Goal: Complete application form: Complete application form

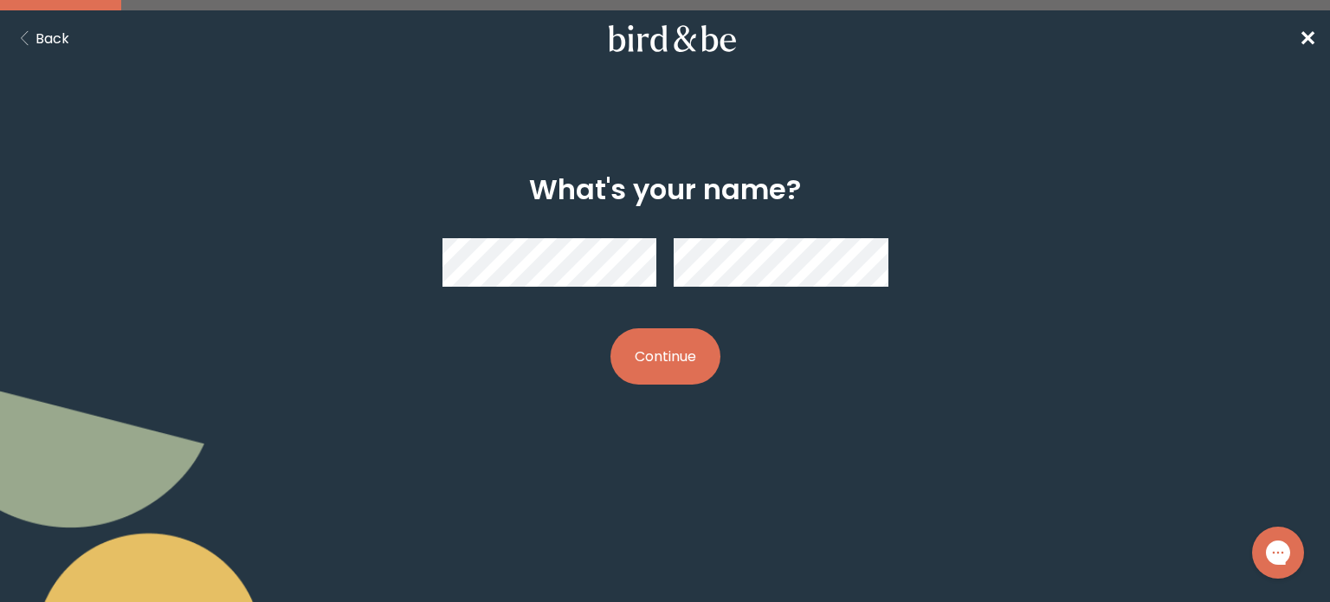
click at [675, 380] on button "Continue" at bounding box center [666, 356] width 110 height 56
click at [672, 356] on button "Continue" at bounding box center [666, 356] width 110 height 56
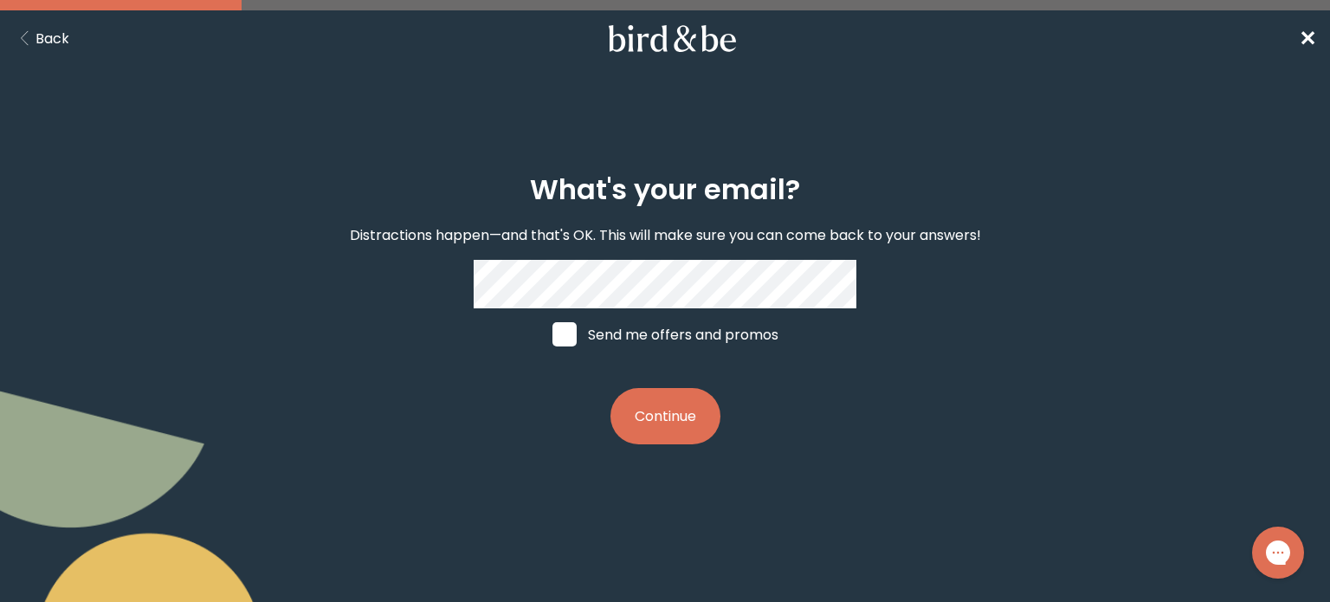
click at [662, 444] on button "Continue" at bounding box center [666, 416] width 110 height 56
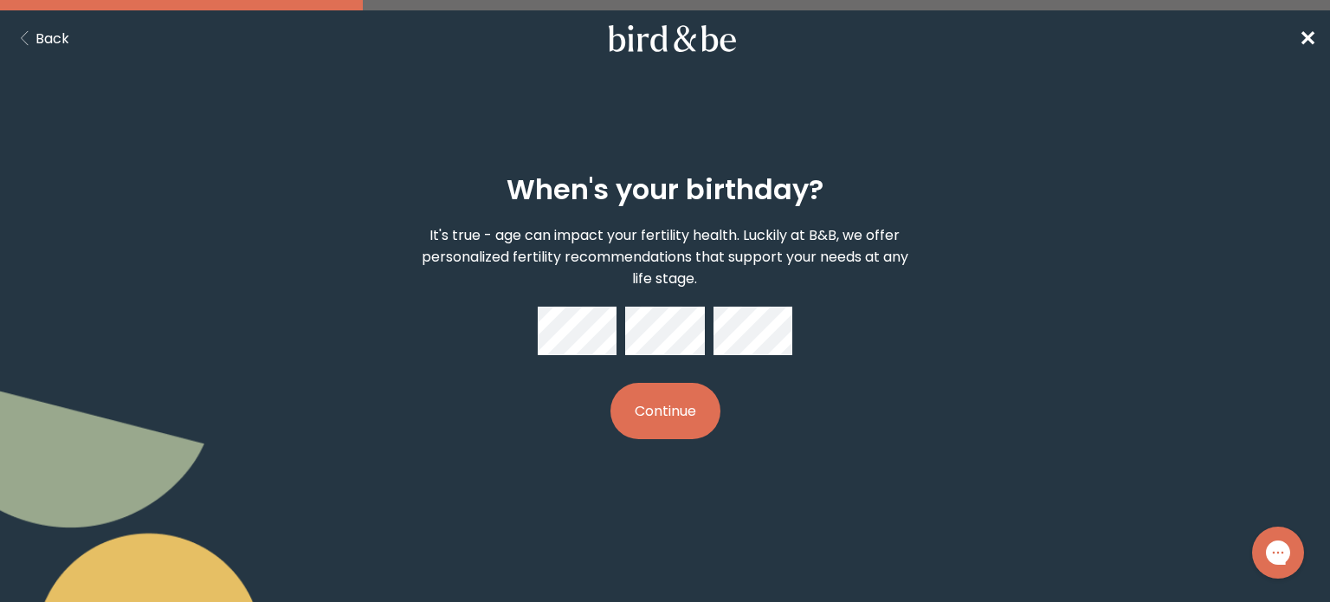
click at [691, 423] on button "Continue" at bounding box center [666, 411] width 110 height 56
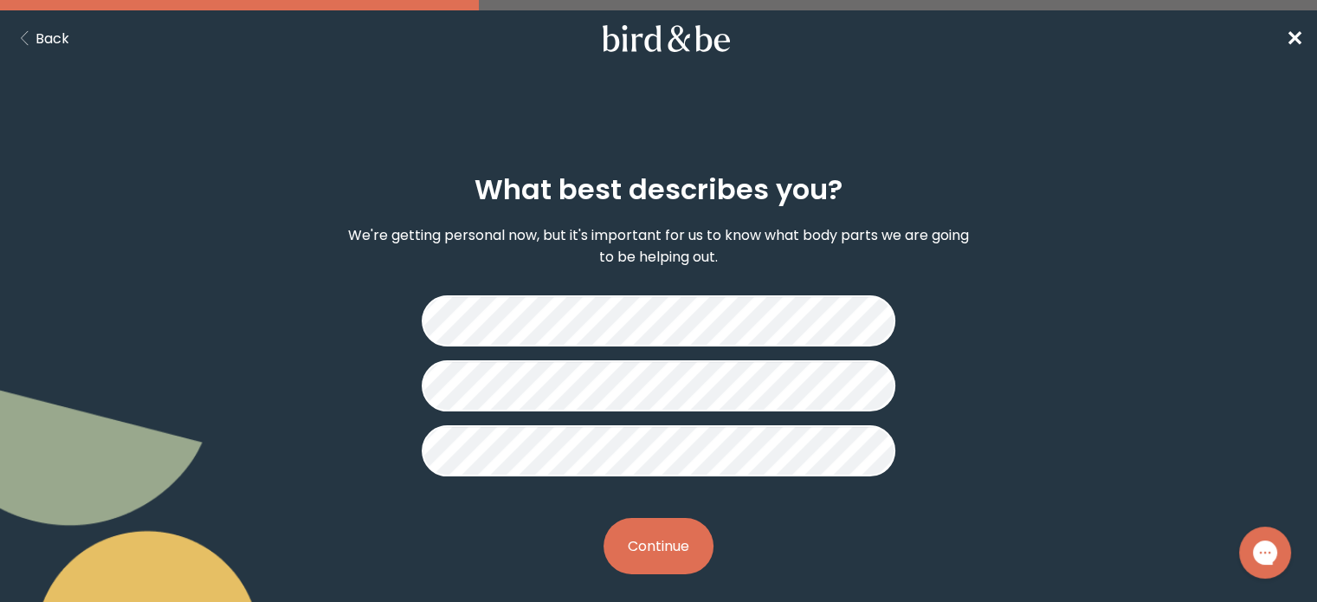
click at [672, 547] on button "Continue" at bounding box center [659, 546] width 110 height 56
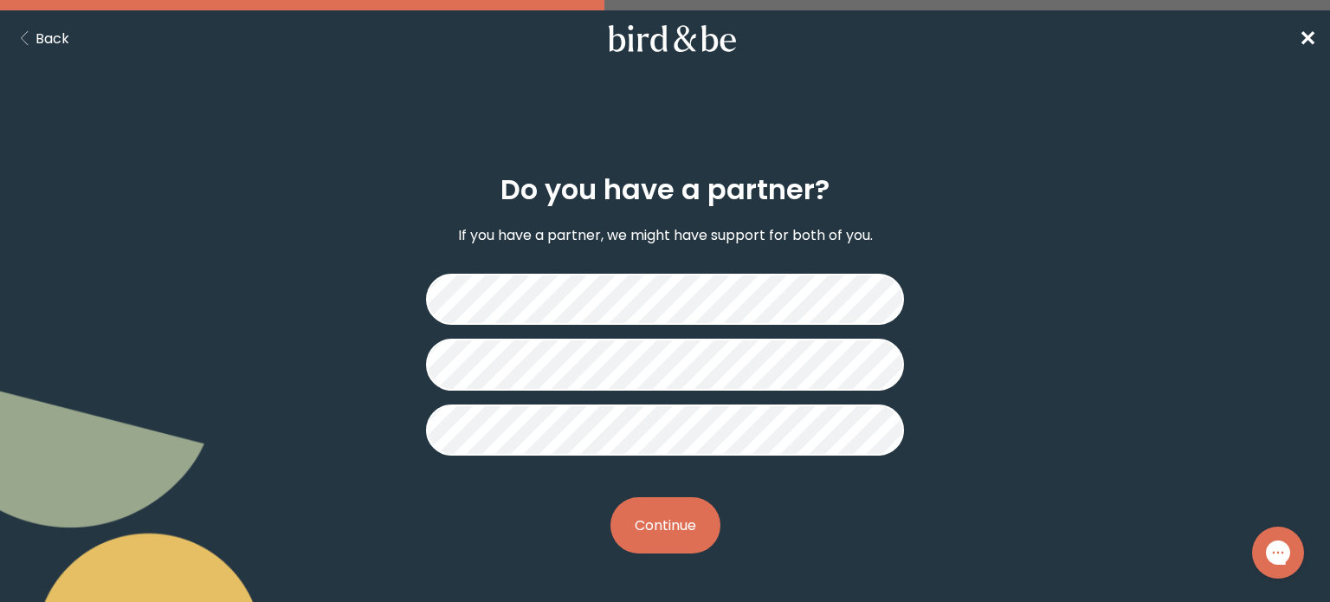
click at [681, 524] on button "Continue" at bounding box center [666, 525] width 110 height 56
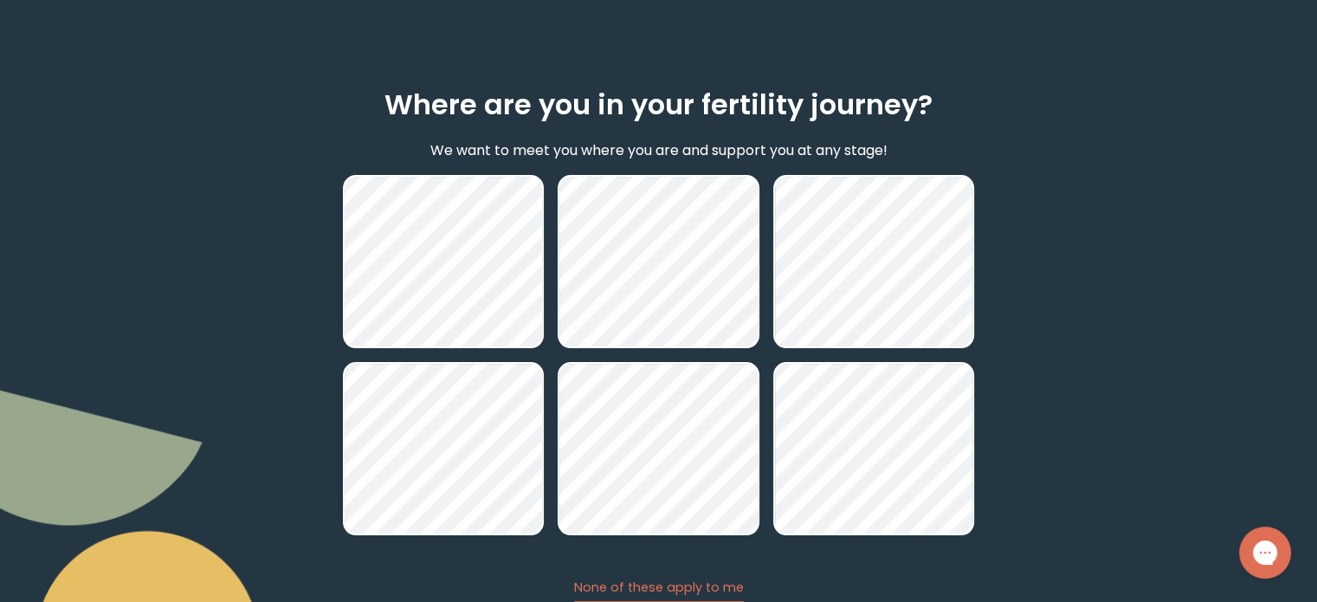
scroll to position [209, 0]
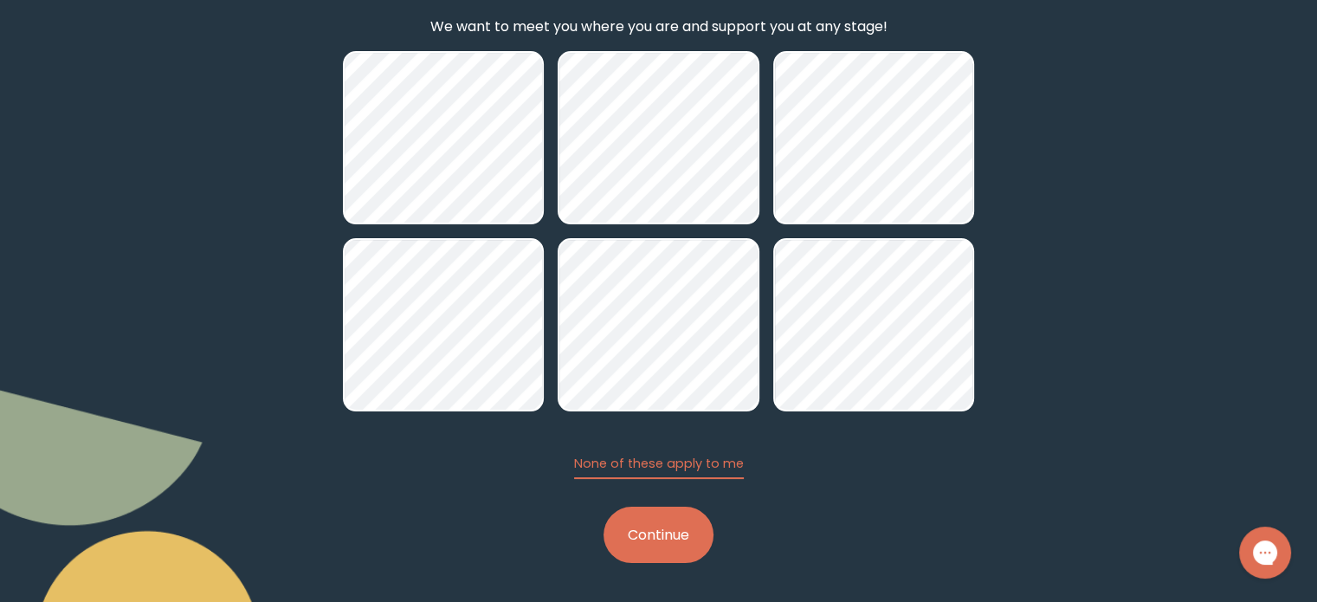
click at [661, 543] on button "Continue" at bounding box center [659, 535] width 110 height 56
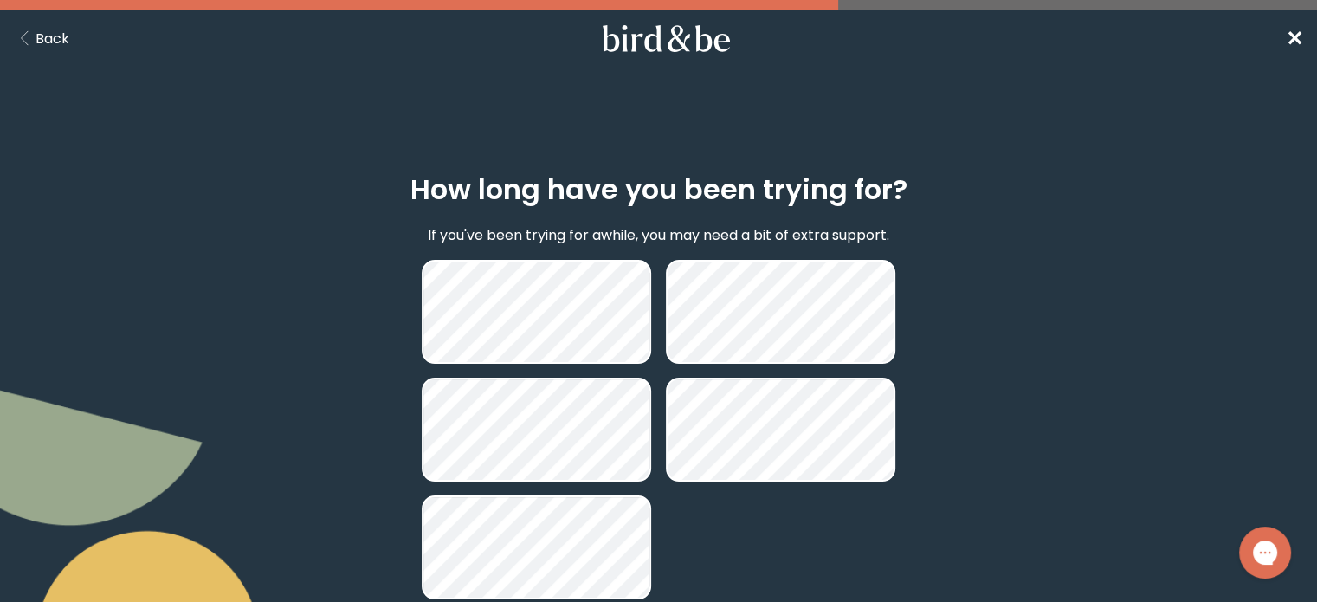
scroll to position [120, 0]
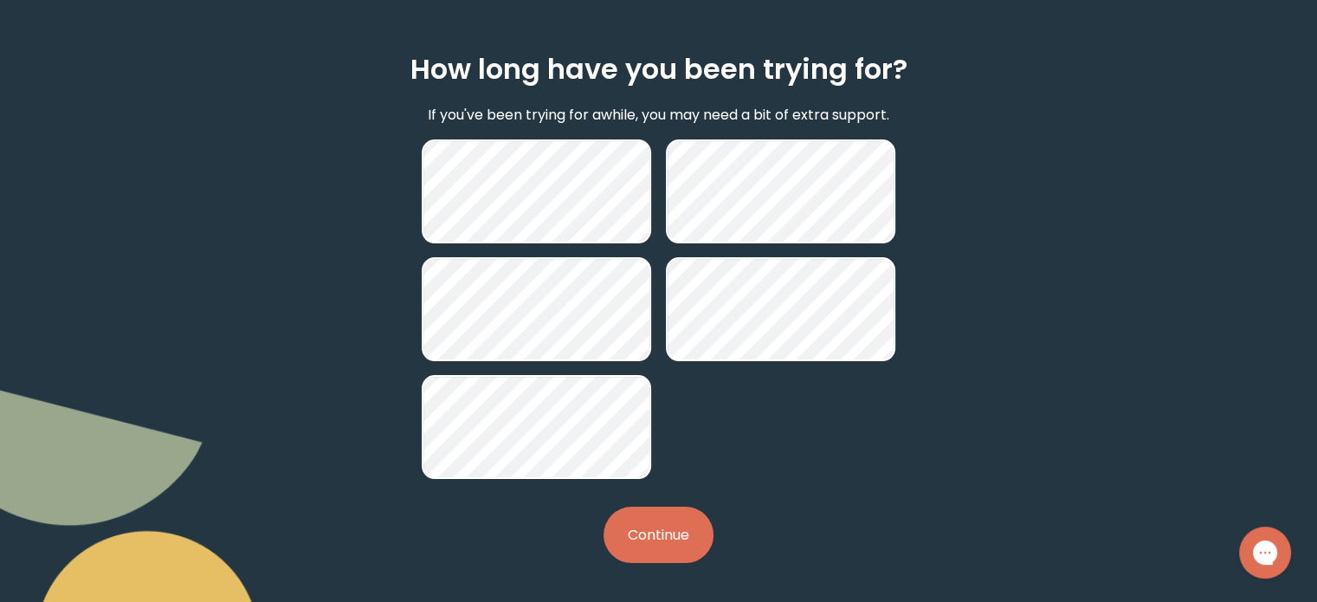
click at [627, 538] on button "Continue" at bounding box center [659, 535] width 110 height 56
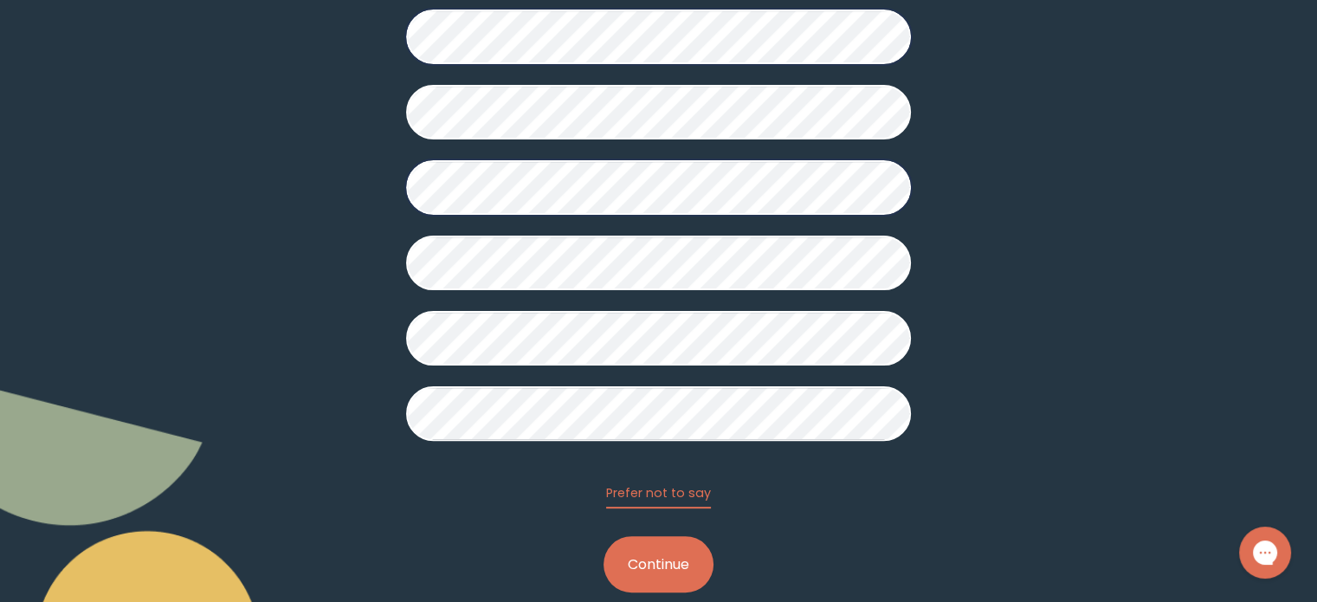
scroll to position [424, 0]
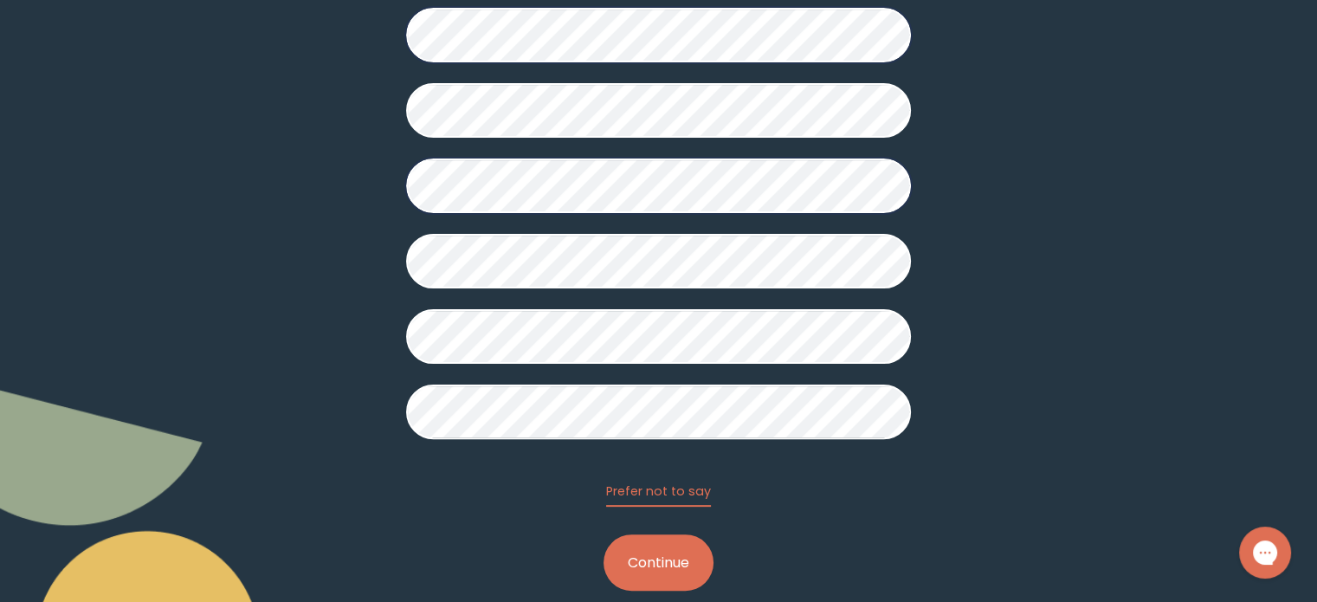
click at [656, 553] on button "Continue" at bounding box center [659, 562] width 110 height 56
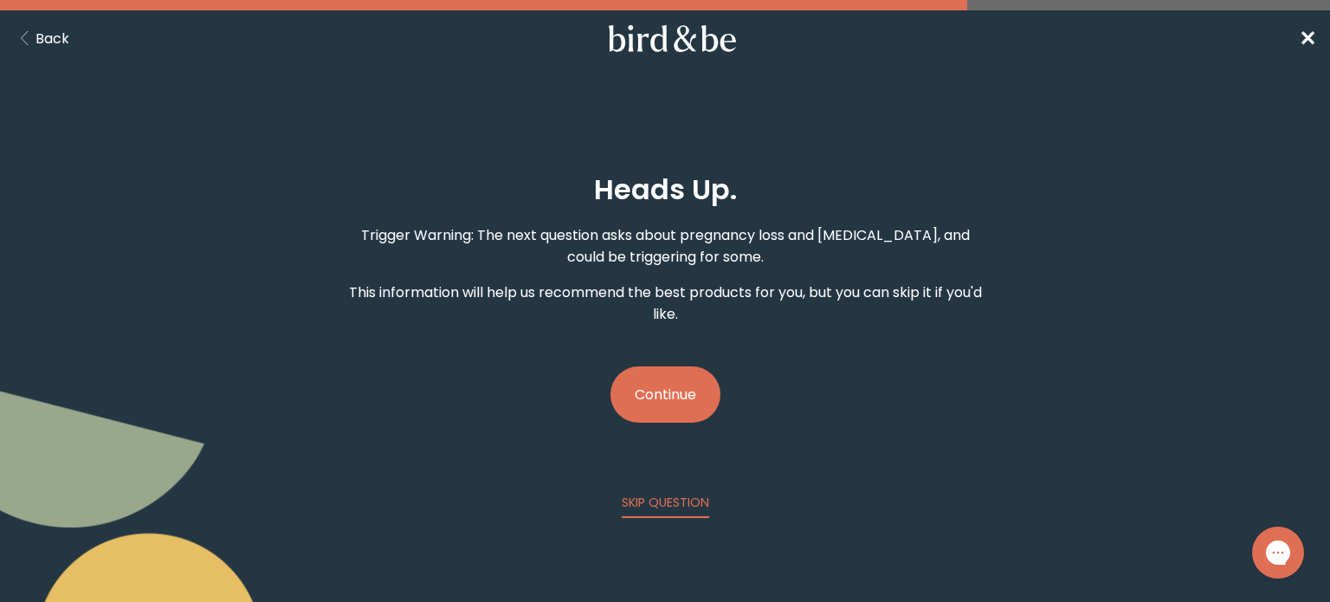
click at [689, 394] on button "Continue" at bounding box center [666, 394] width 110 height 56
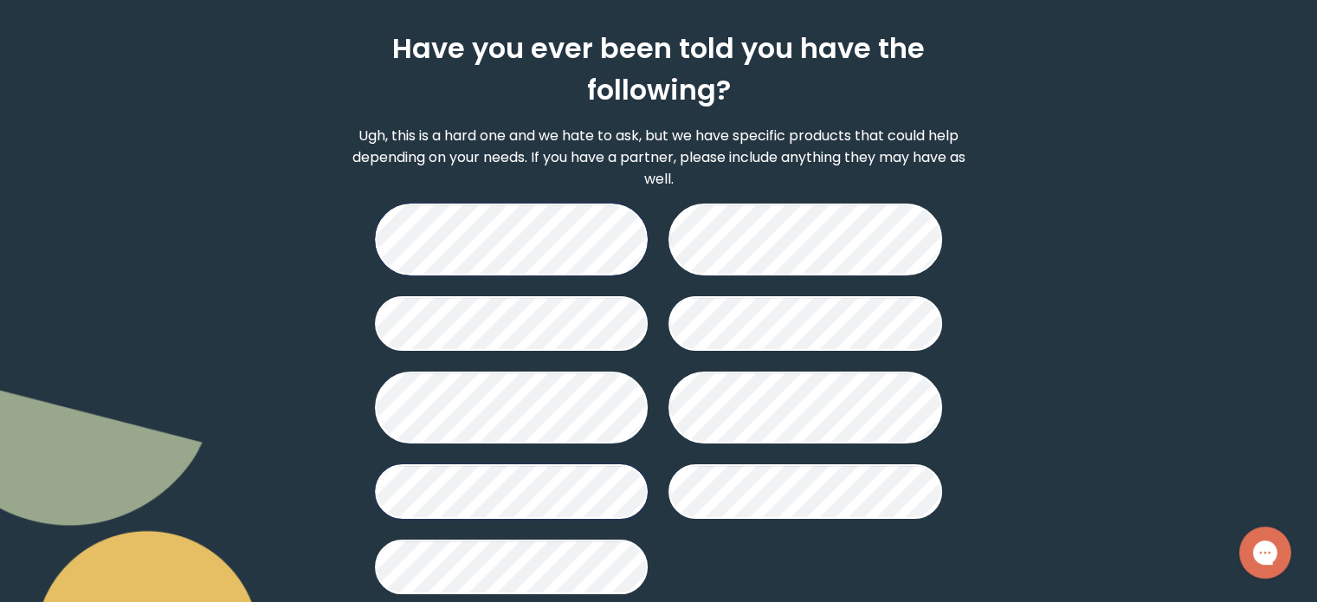
scroll to position [255, 0]
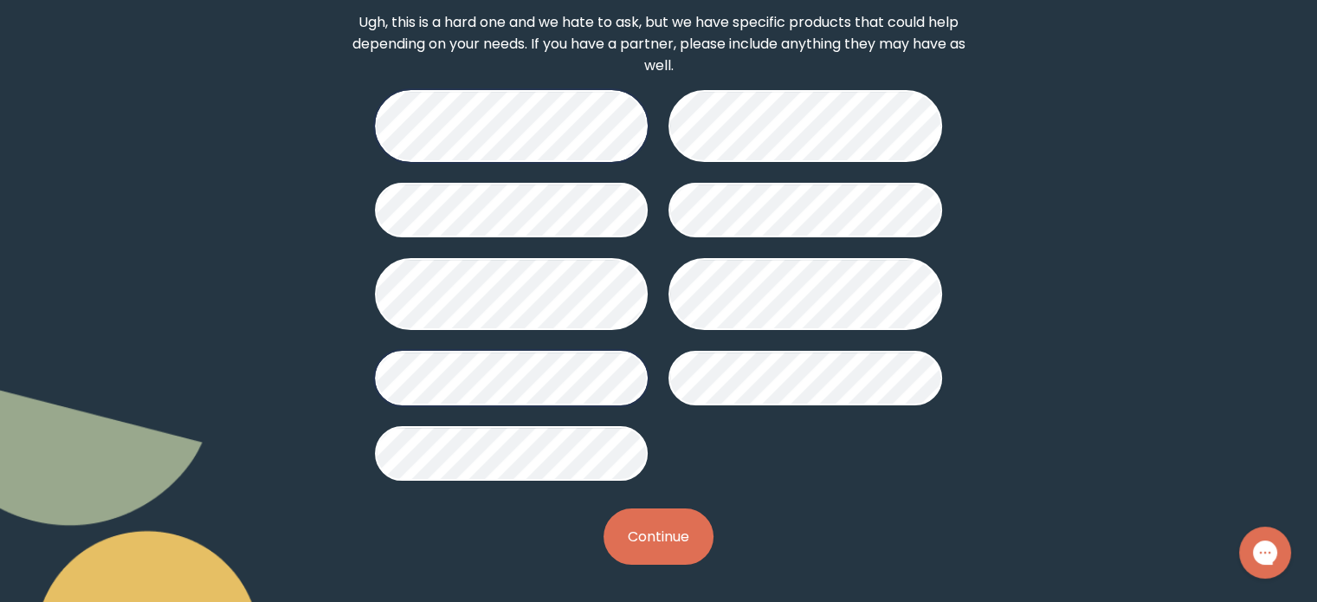
click at [654, 539] on button "Continue" at bounding box center [659, 536] width 110 height 56
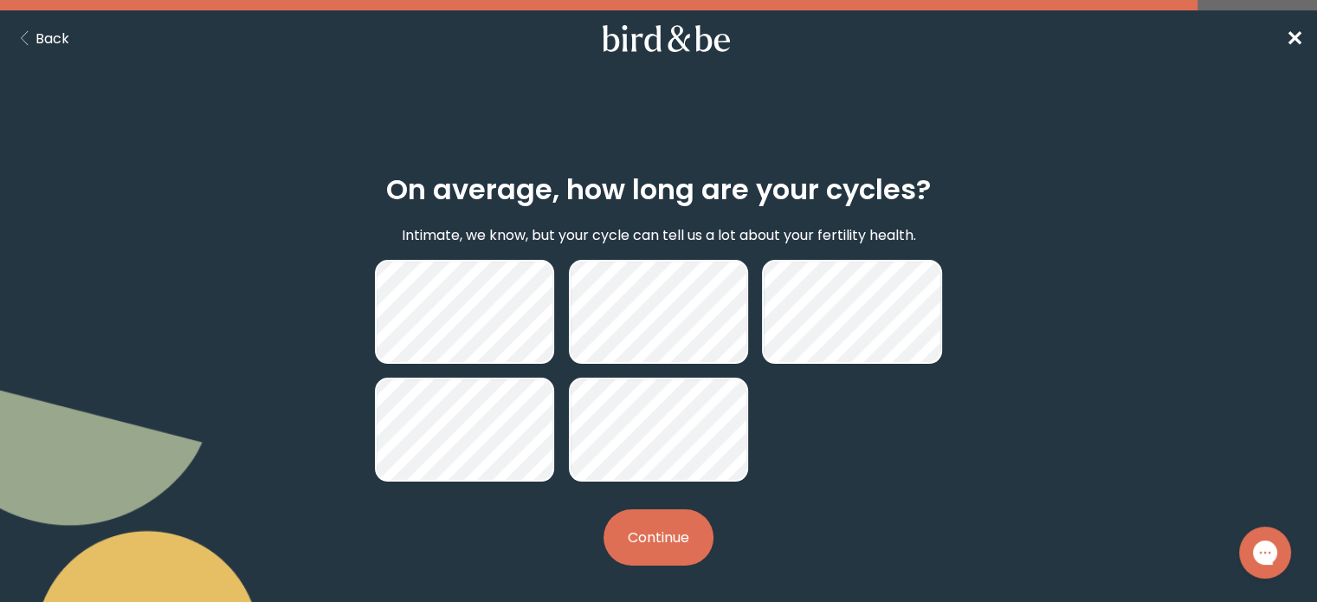
click at [656, 546] on button "Continue" at bounding box center [659, 537] width 110 height 56
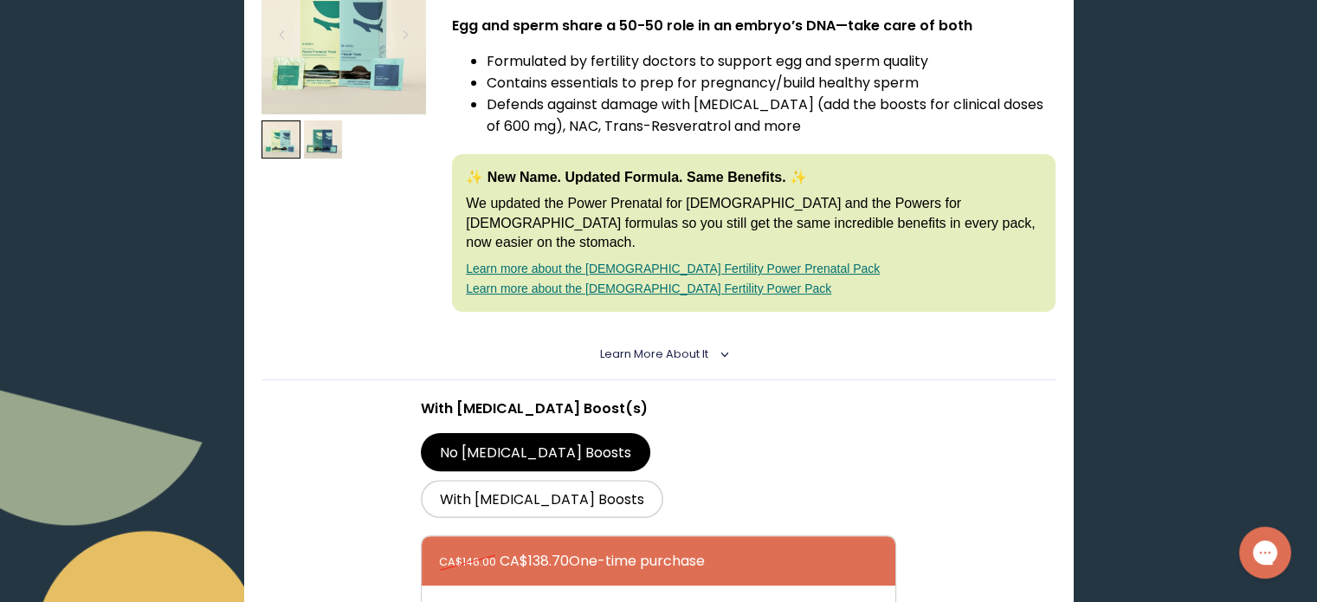
scroll to position [384, 0]
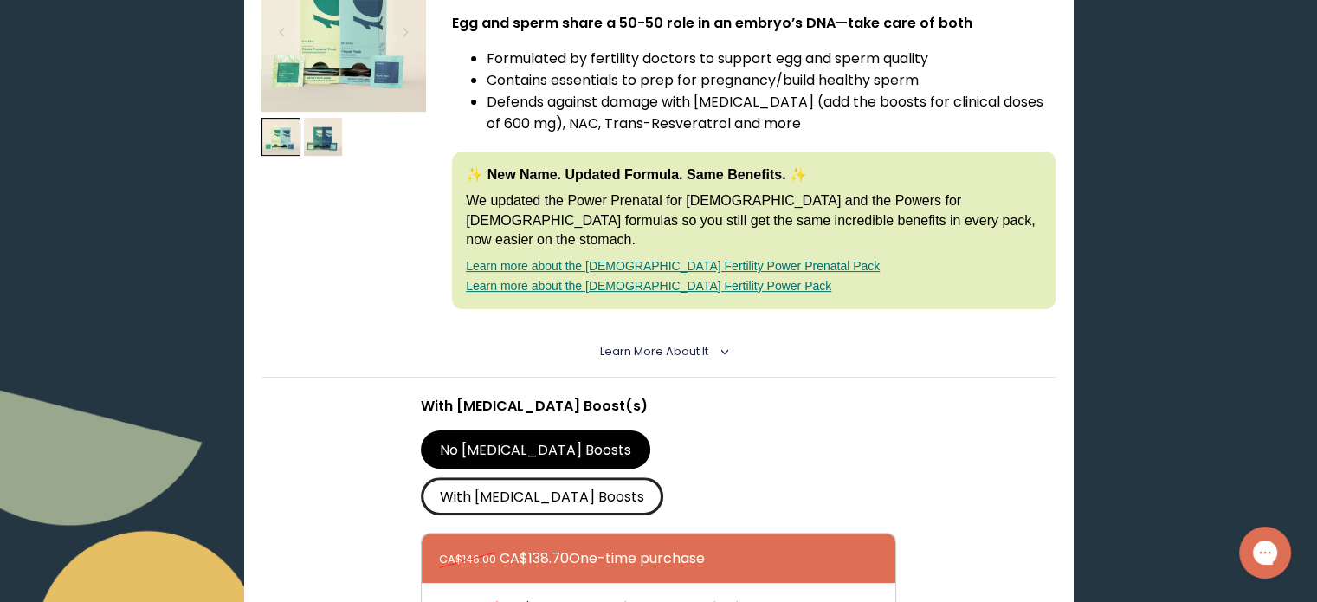
click at [664, 477] on label "With [MEDICAL_DATA] Boosts" at bounding box center [542, 496] width 243 height 38
click at [0, 0] on input "With [MEDICAL_DATA] Boosts" at bounding box center [0, 0] width 0 height 0
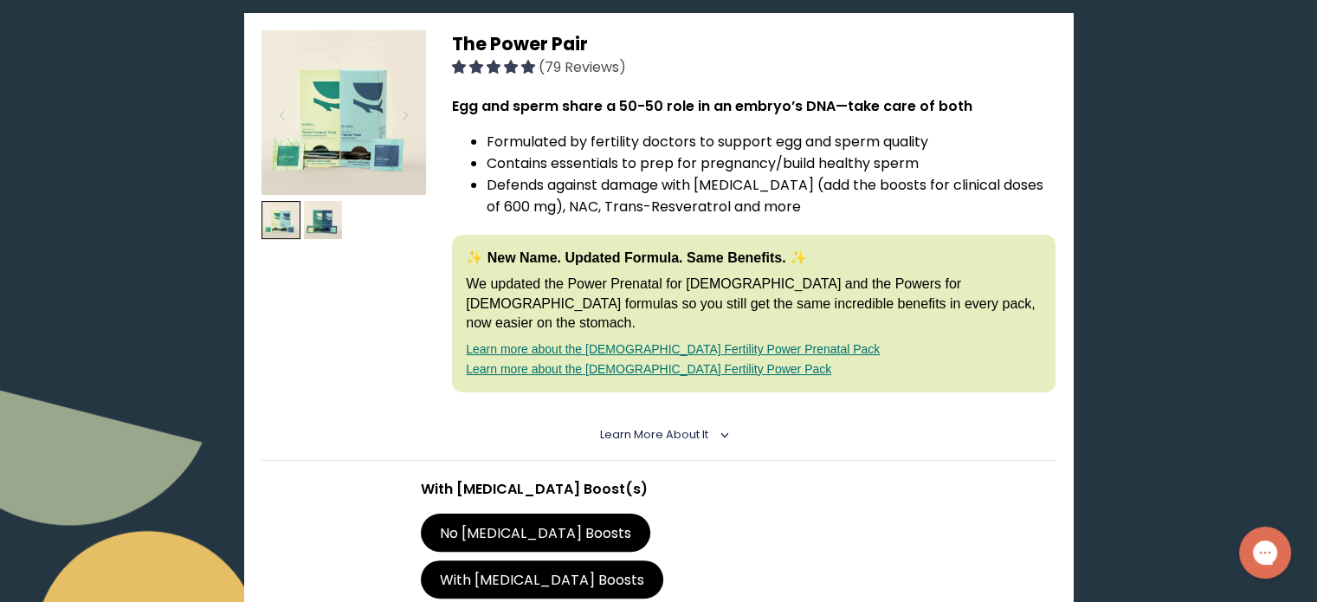
scroll to position [300, 0]
click at [328, 208] on img at bounding box center [323, 221] width 39 height 39
click at [404, 108] on div at bounding box center [405, 116] width 23 height 38
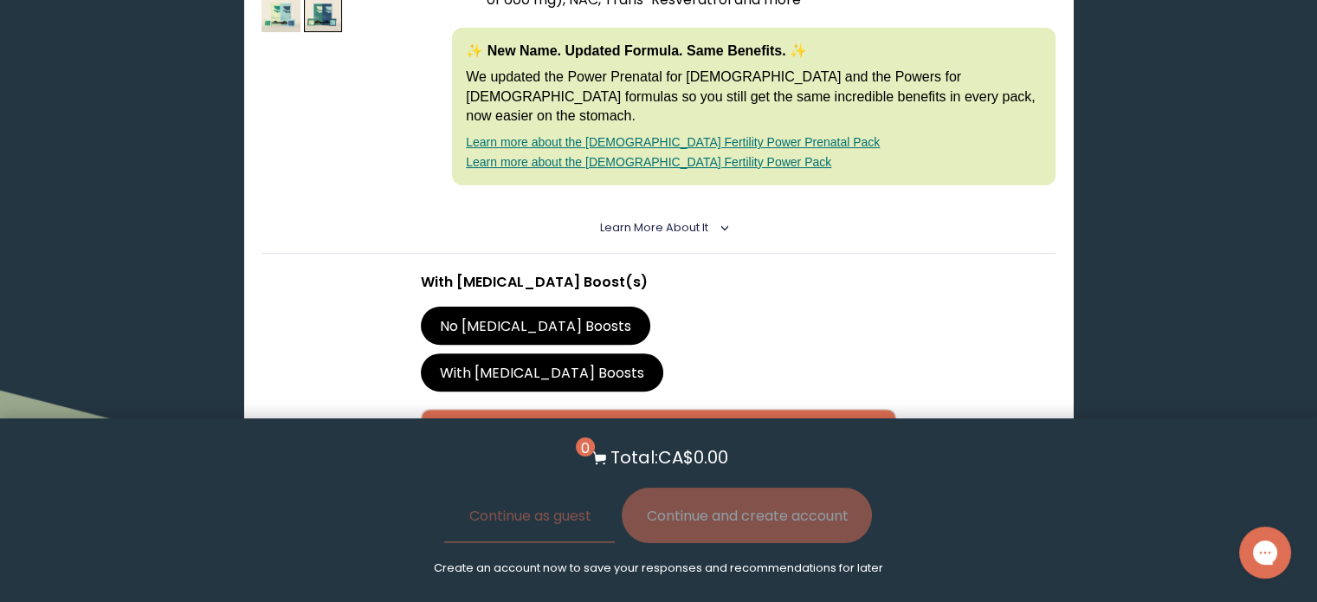
scroll to position [508, 0]
click at [1018, 287] on section "With [MEDICAL_DATA] Boost(s) No [MEDICAL_DATA] Boosts With [MEDICAL_DATA] Boost…" at bounding box center [659, 422] width 794 height 338
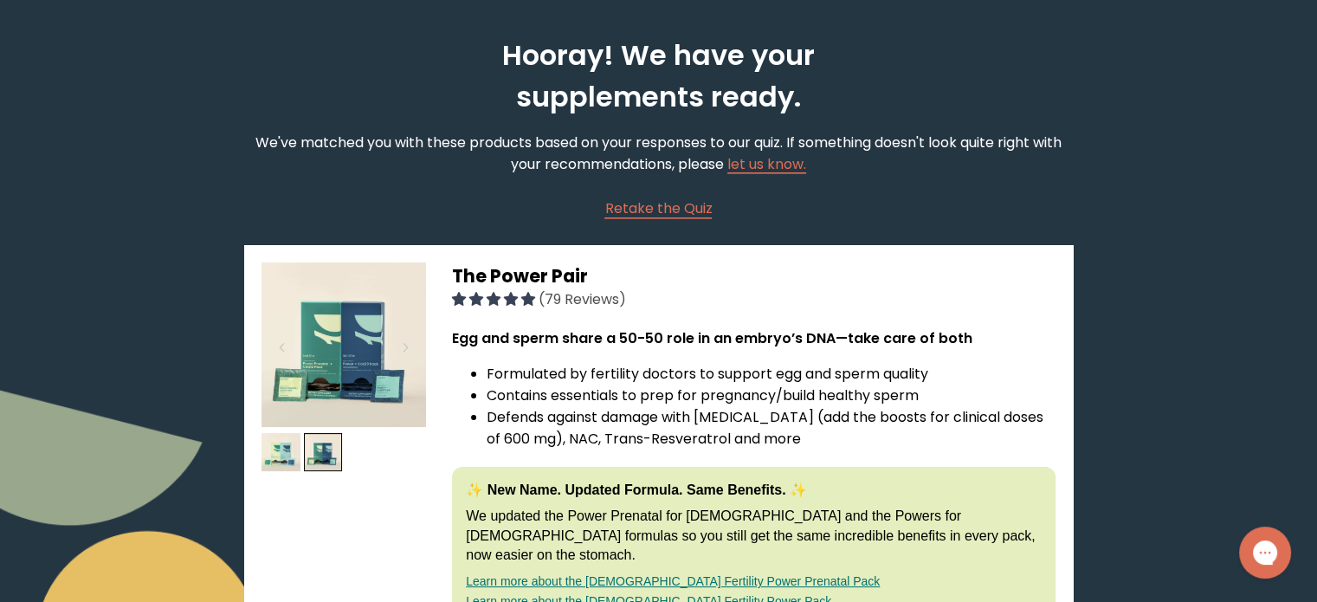
scroll to position [0, 0]
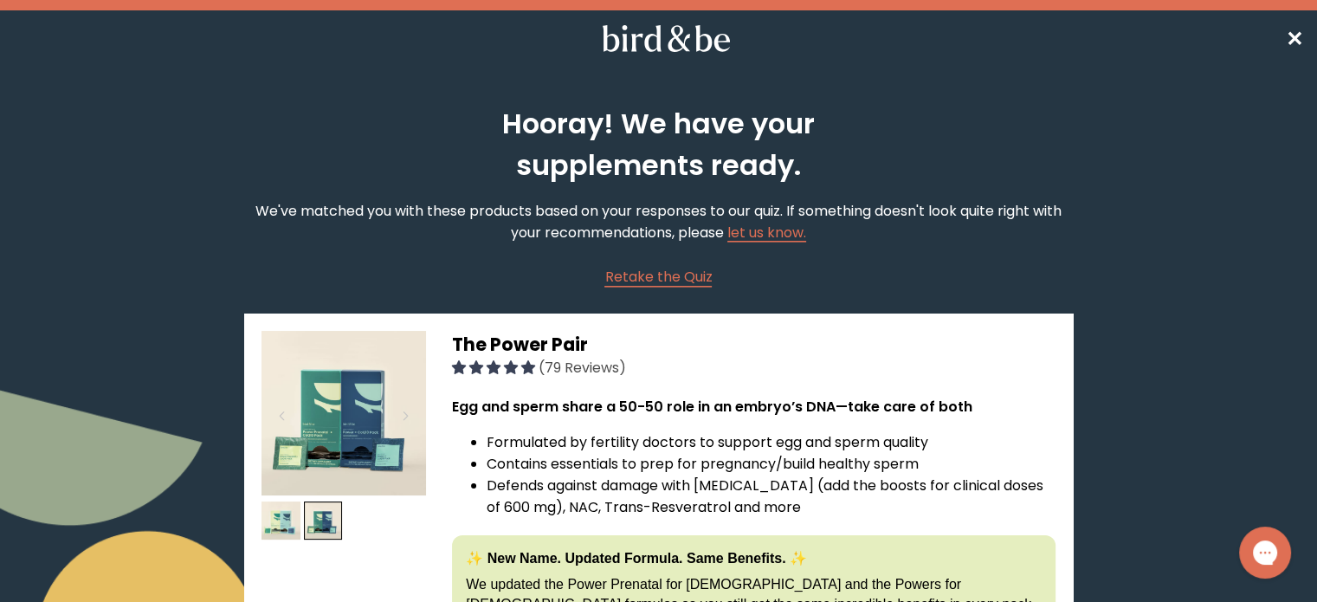
click at [1294, 34] on span "✕" at bounding box center [1294, 38] width 17 height 29
